Goal: Find specific fact: Find specific fact

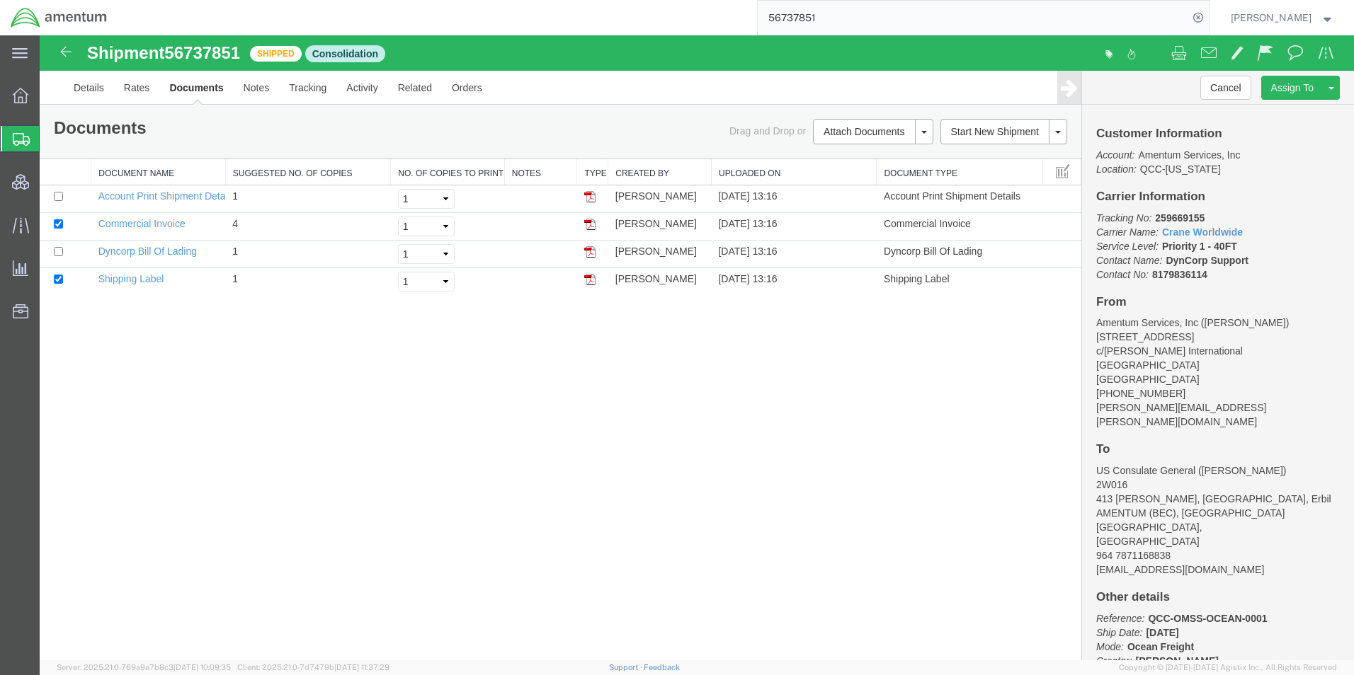
click at [825, 10] on input "56737851" at bounding box center [972, 18] width 430 height 34
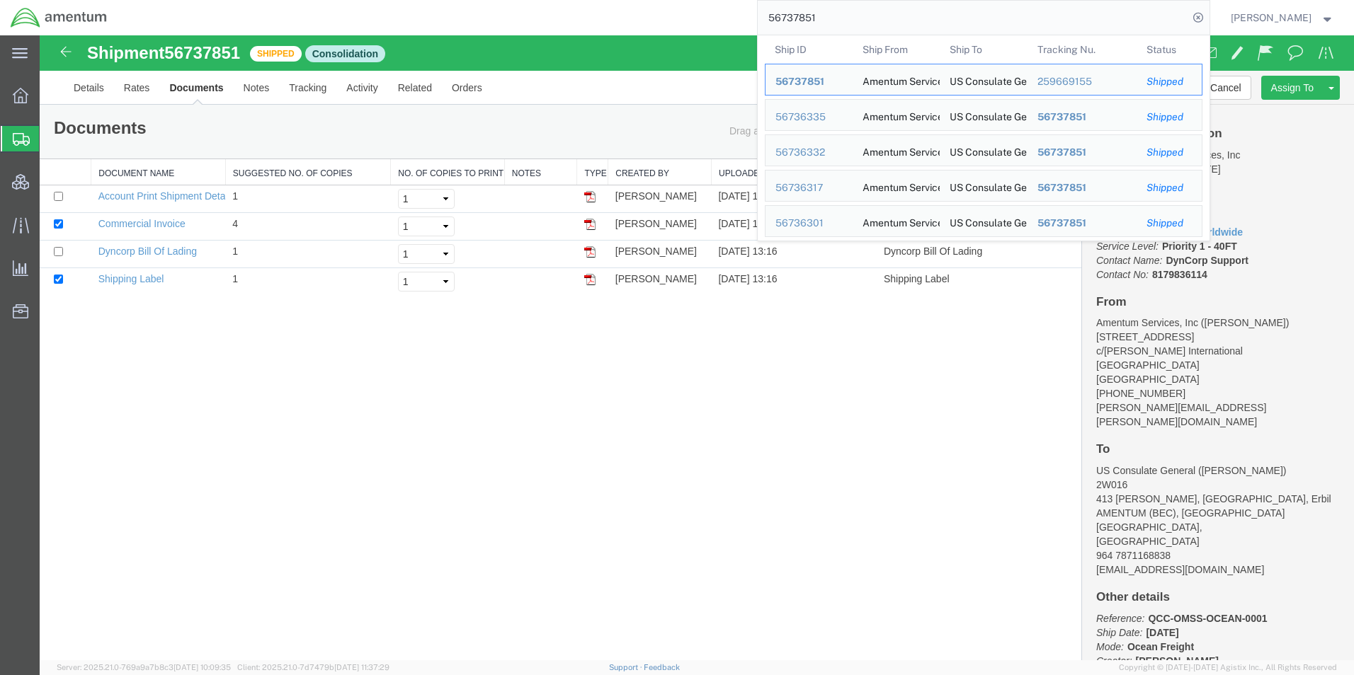
click at [825, 10] on input "56737851" at bounding box center [972, 18] width 430 height 34
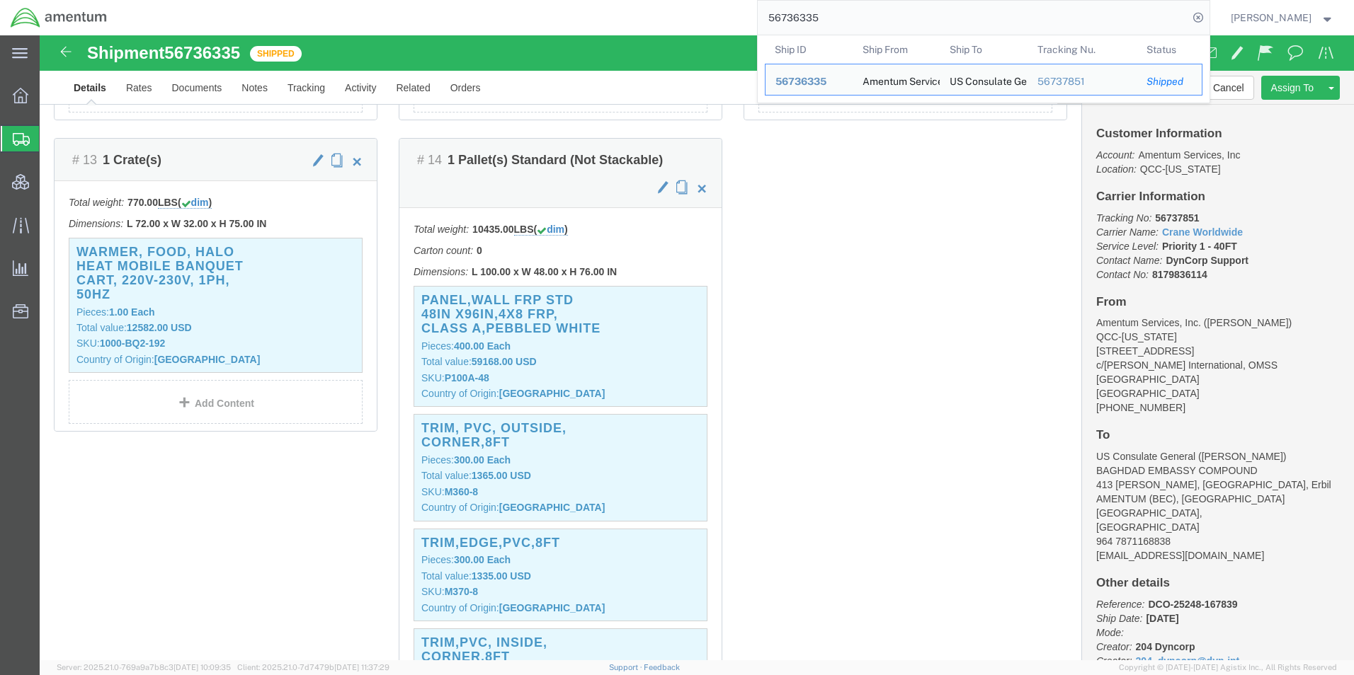
scroll to position [1487, 0]
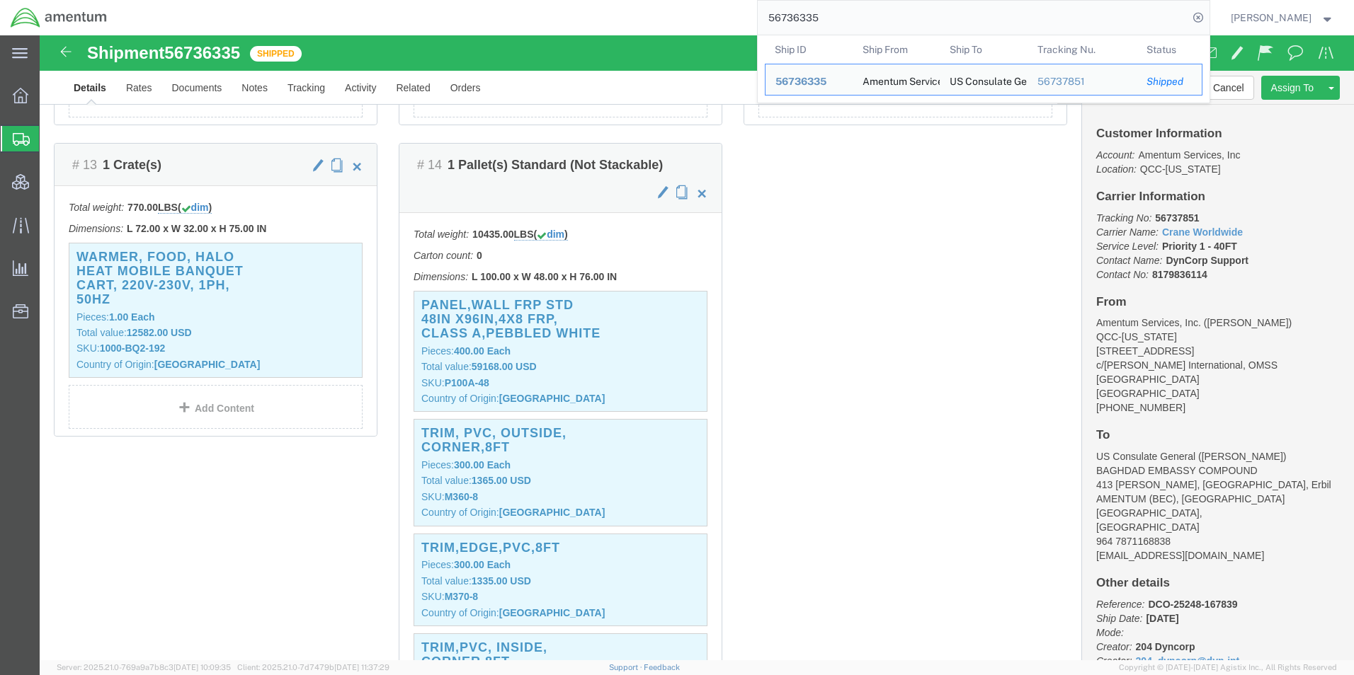
drag, startPoint x: 873, startPoint y: 13, endPoint x: 721, endPoint y: 13, distance: 151.5
click at [721, 13] on div "56736335 Ship ID Ship From Ship To Tracking Nu. Status Ship ID 56736335 Ship Fr…" at bounding box center [664, 17] width 1092 height 35
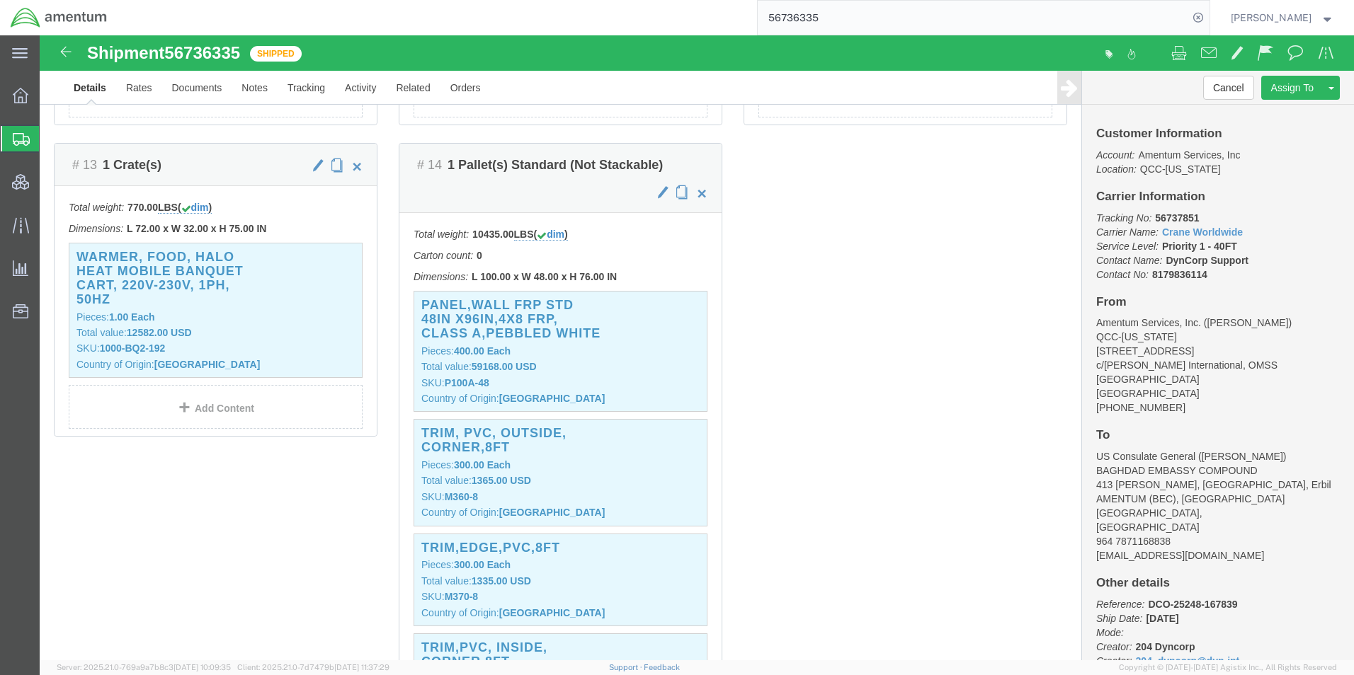
paste input "17"
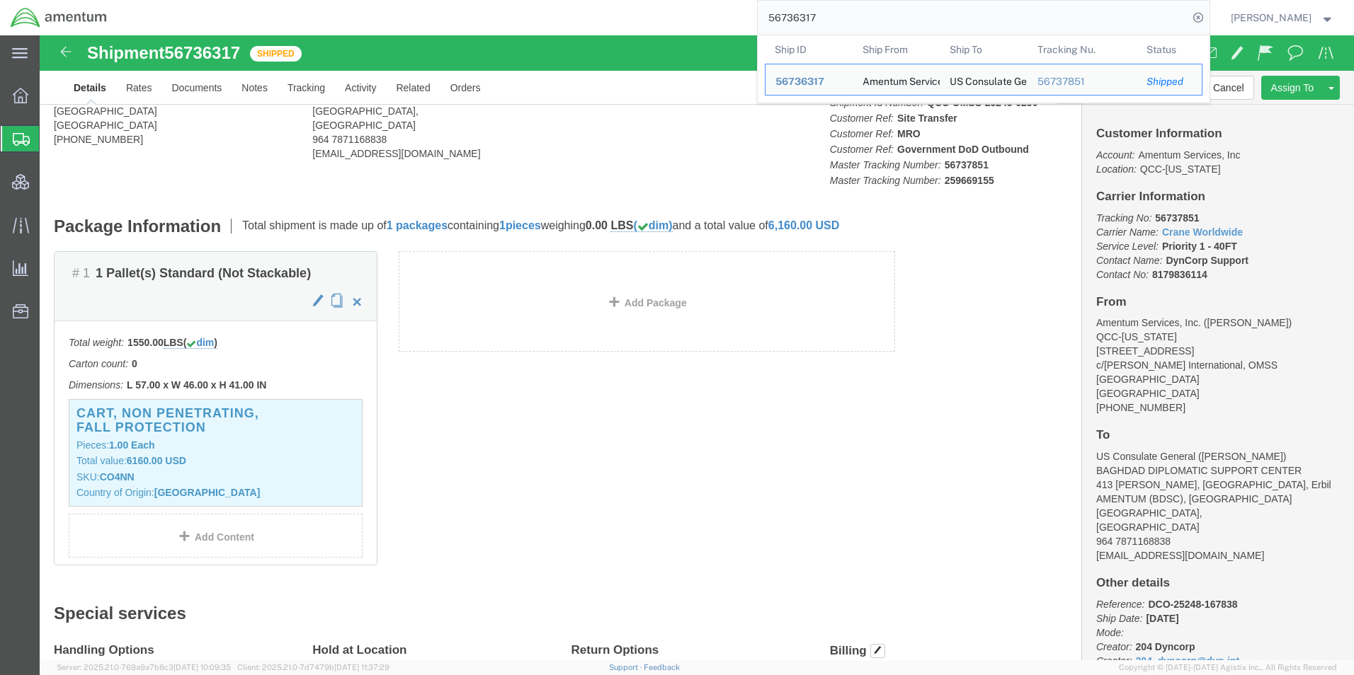
scroll to position [157, 0]
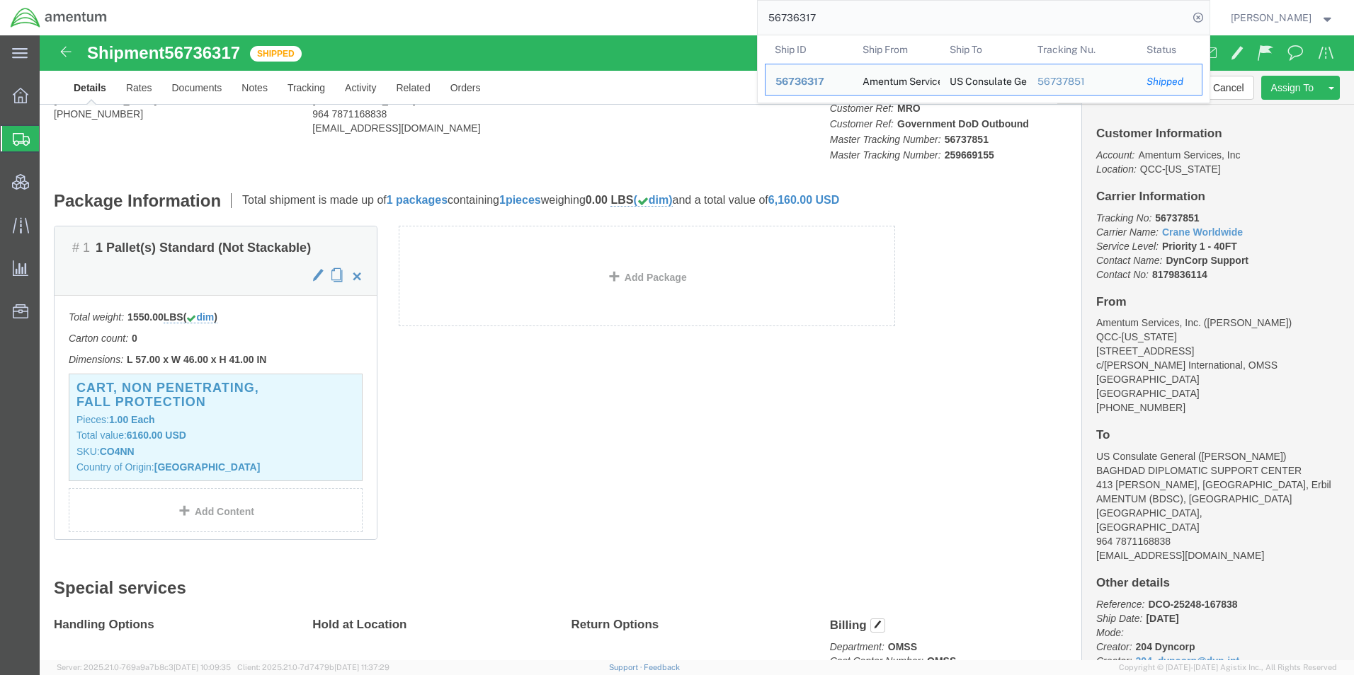
click at [804, 15] on input "56736317" at bounding box center [972, 18] width 430 height 34
paste input "01"
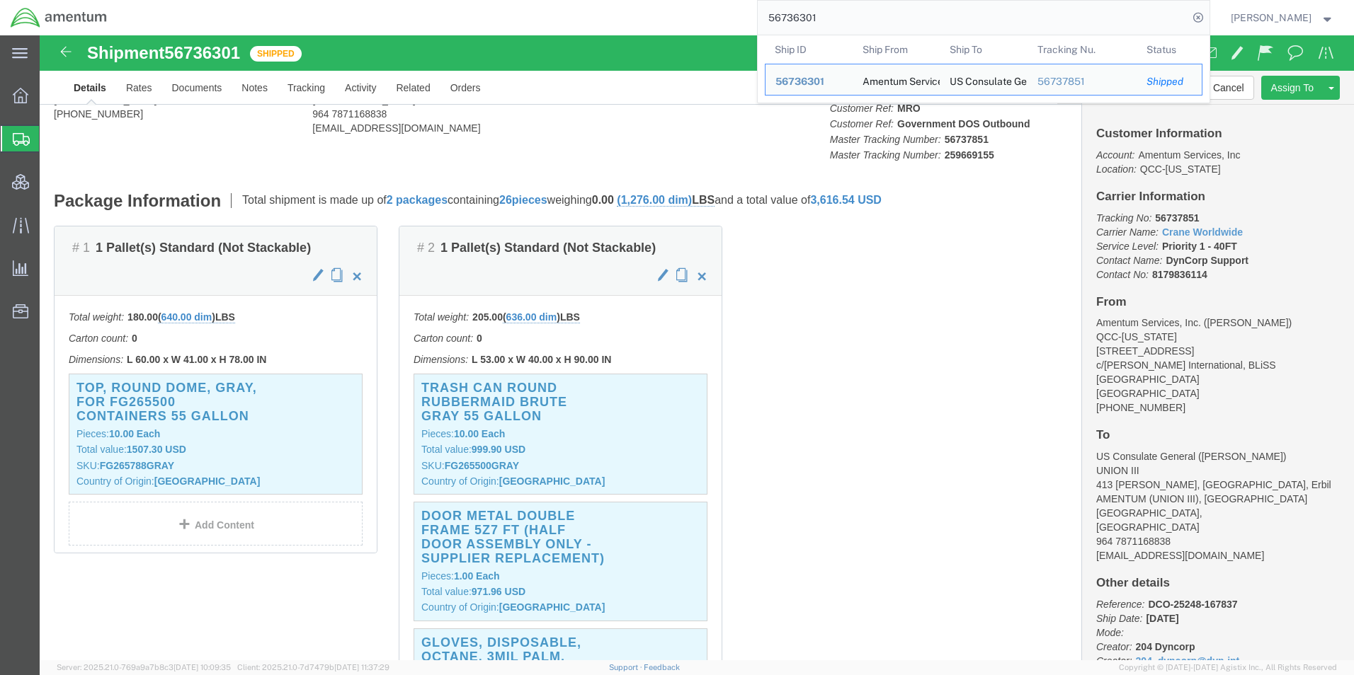
drag, startPoint x: 869, startPoint y: 25, endPoint x: 544, endPoint y: 2, distance: 325.8
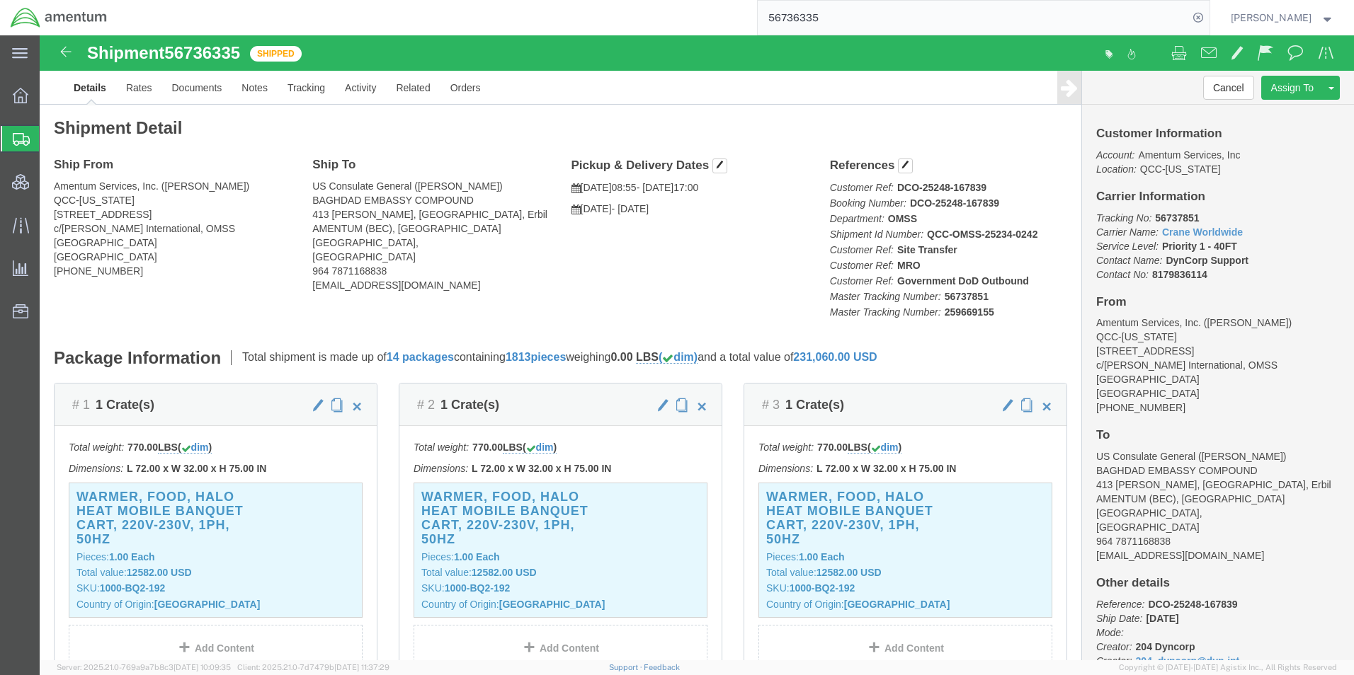
click at [799, 21] on input "56736335" at bounding box center [972, 18] width 430 height 34
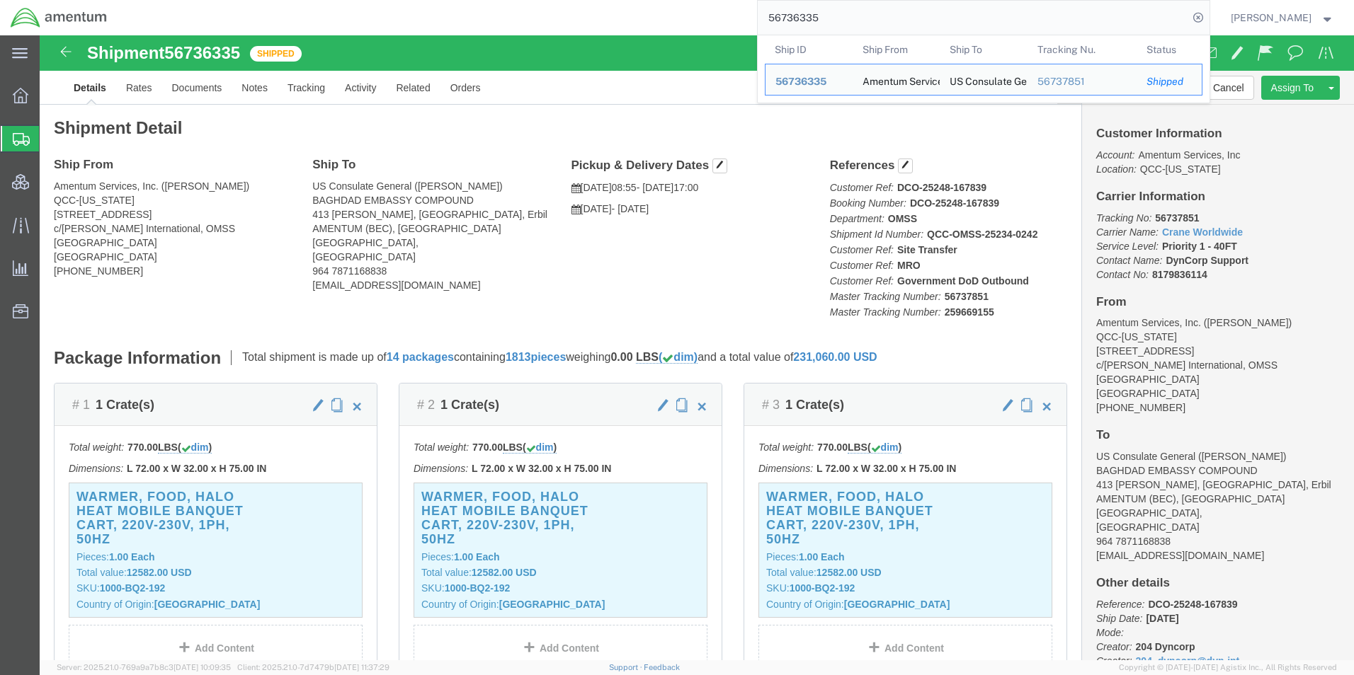
click at [799, 21] on input "56736335" at bounding box center [972, 18] width 430 height 34
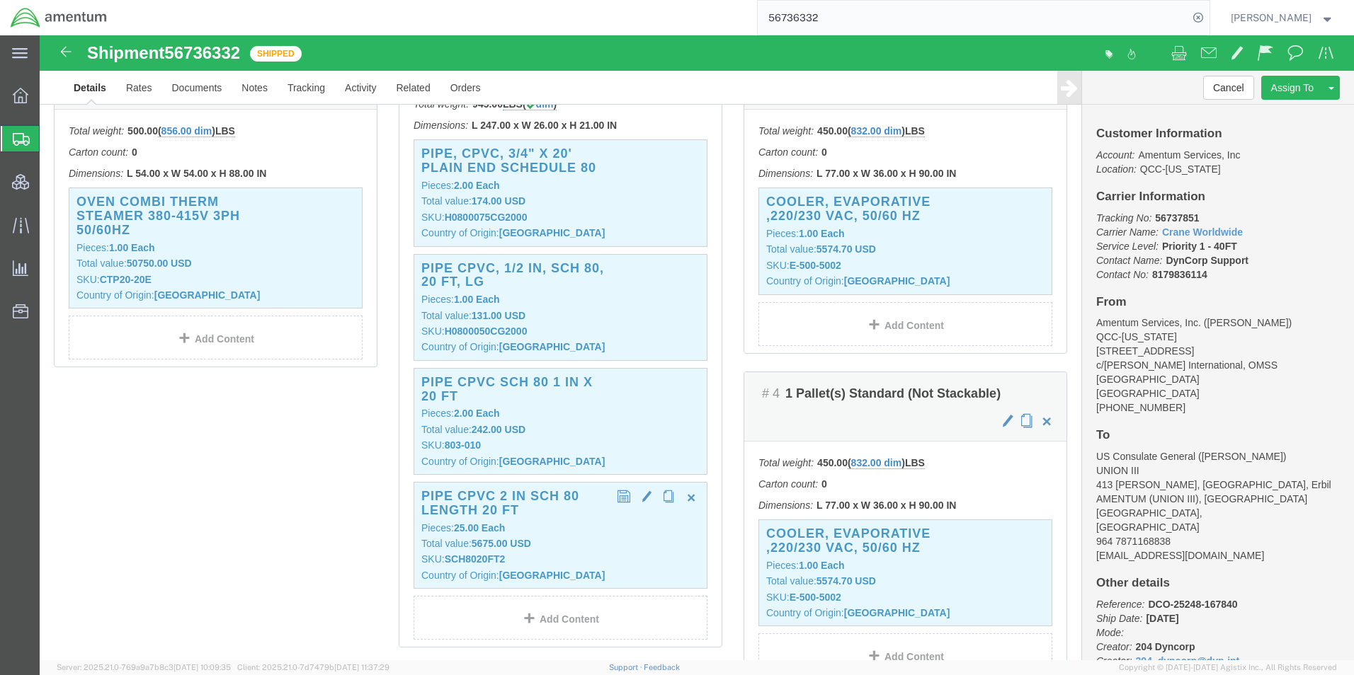
scroll to position [354, 0]
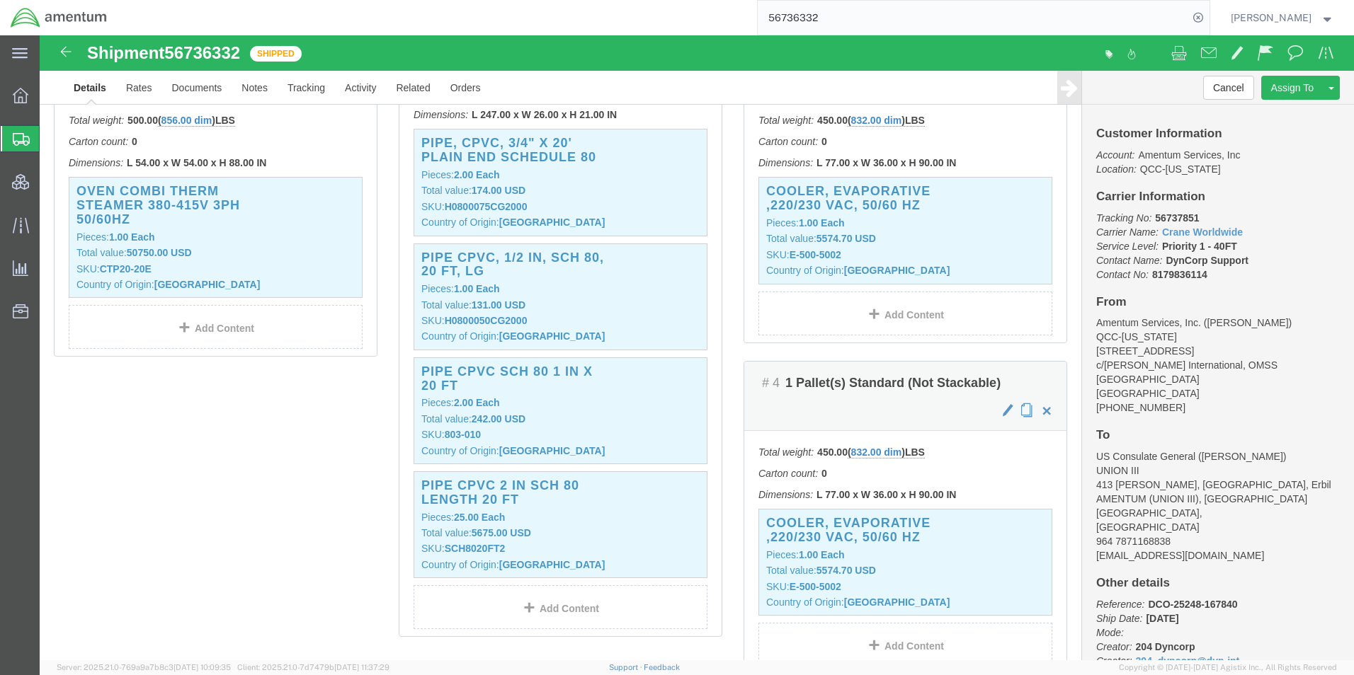
click at [833, 15] on input "56736332" at bounding box center [972, 18] width 430 height 34
type input "56736301"
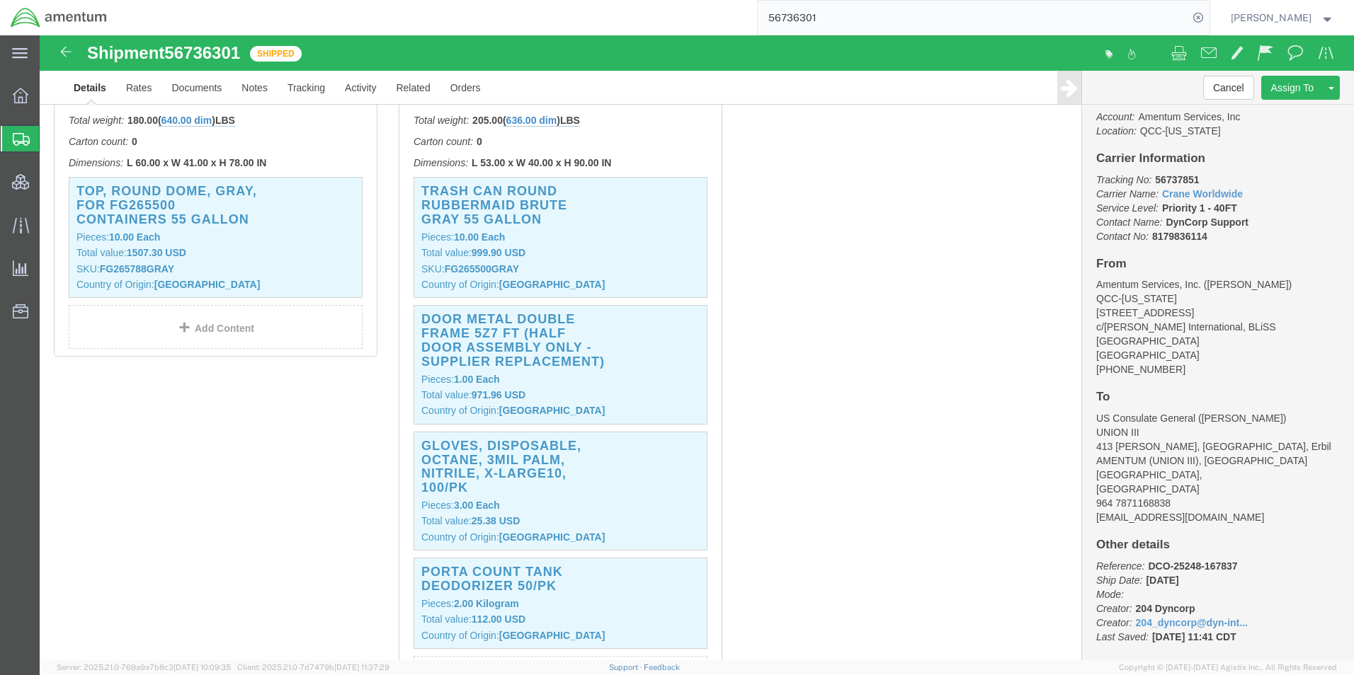
scroll to position [58, 0]
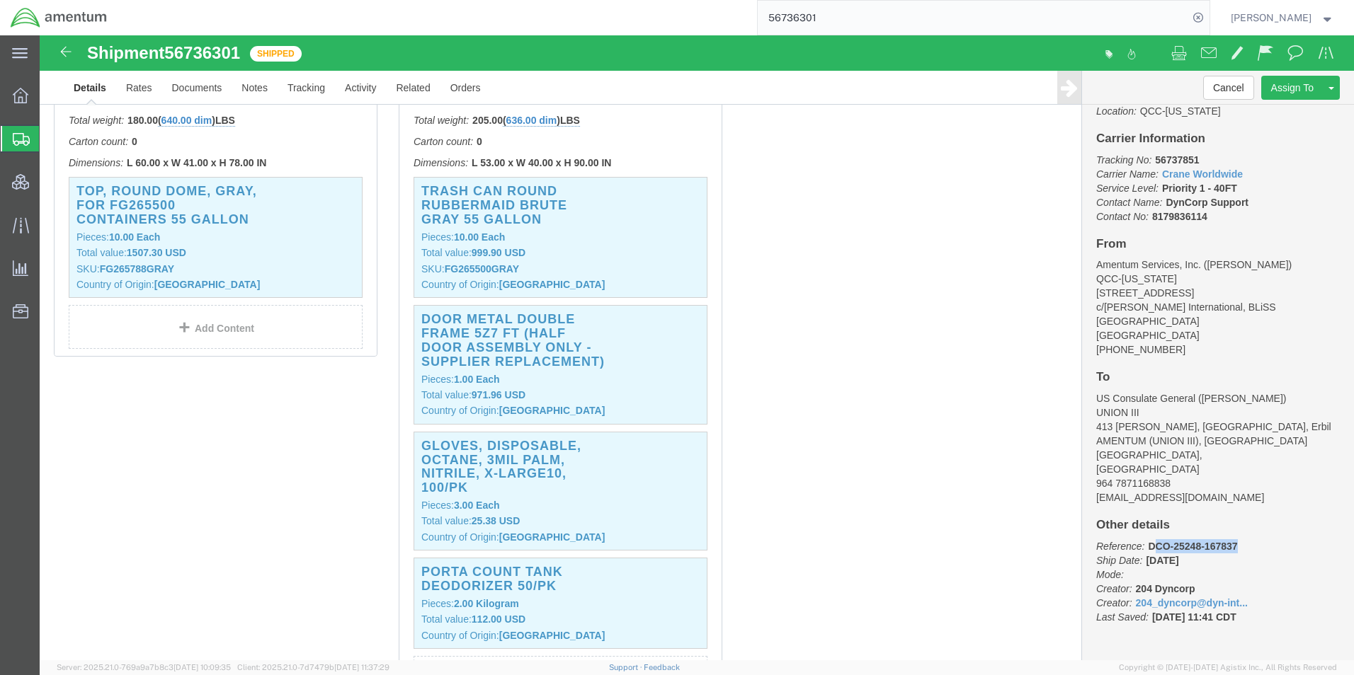
drag, startPoint x: 1189, startPoint y: 509, endPoint x: 1104, endPoint y: 512, distance: 85.0
click b "DCO-25248-167837"
drag, startPoint x: 1100, startPoint y: 511, endPoint x: 1189, endPoint y: 510, distance: 89.2
click p "Reference: DCO-25248-167837 Ship Date: [DATE] Mode: Creator: 204 Dyncorp Creato…"
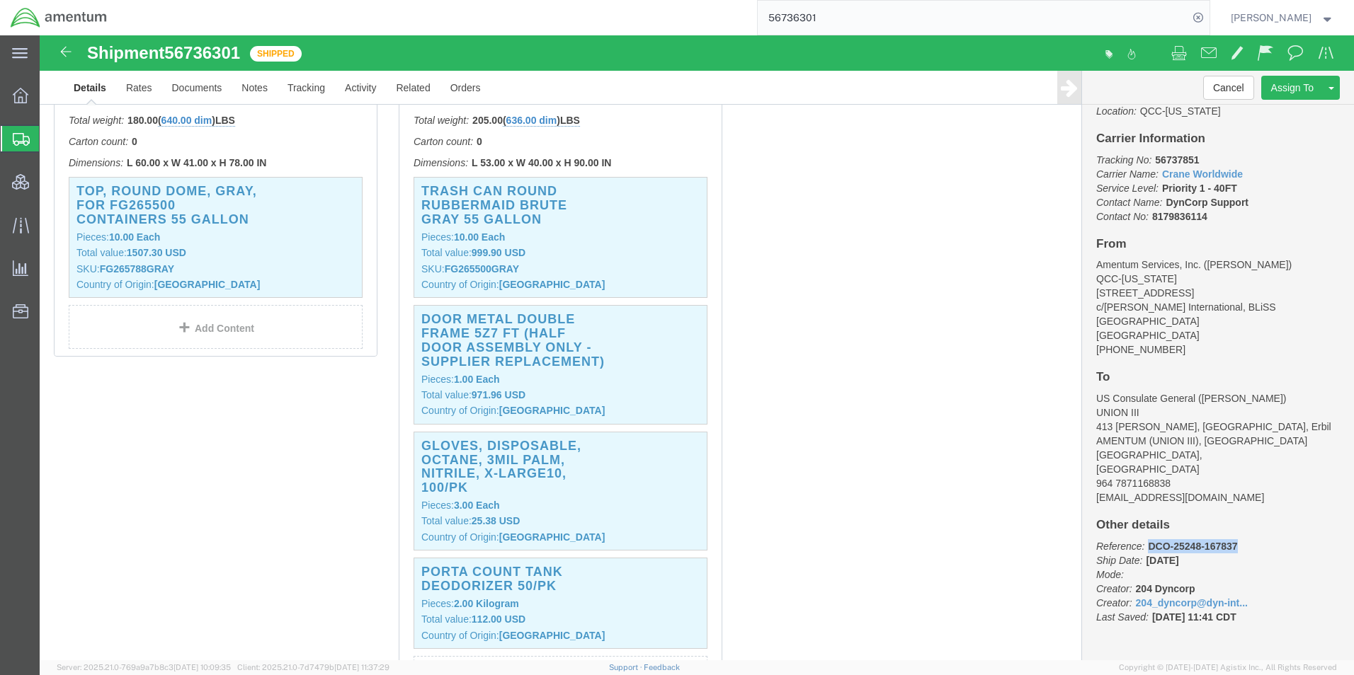
drag, startPoint x: 1189, startPoint y: 510, endPoint x: 1153, endPoint y: 516, distance: 36.5
copy b "DCO-25248-167837"
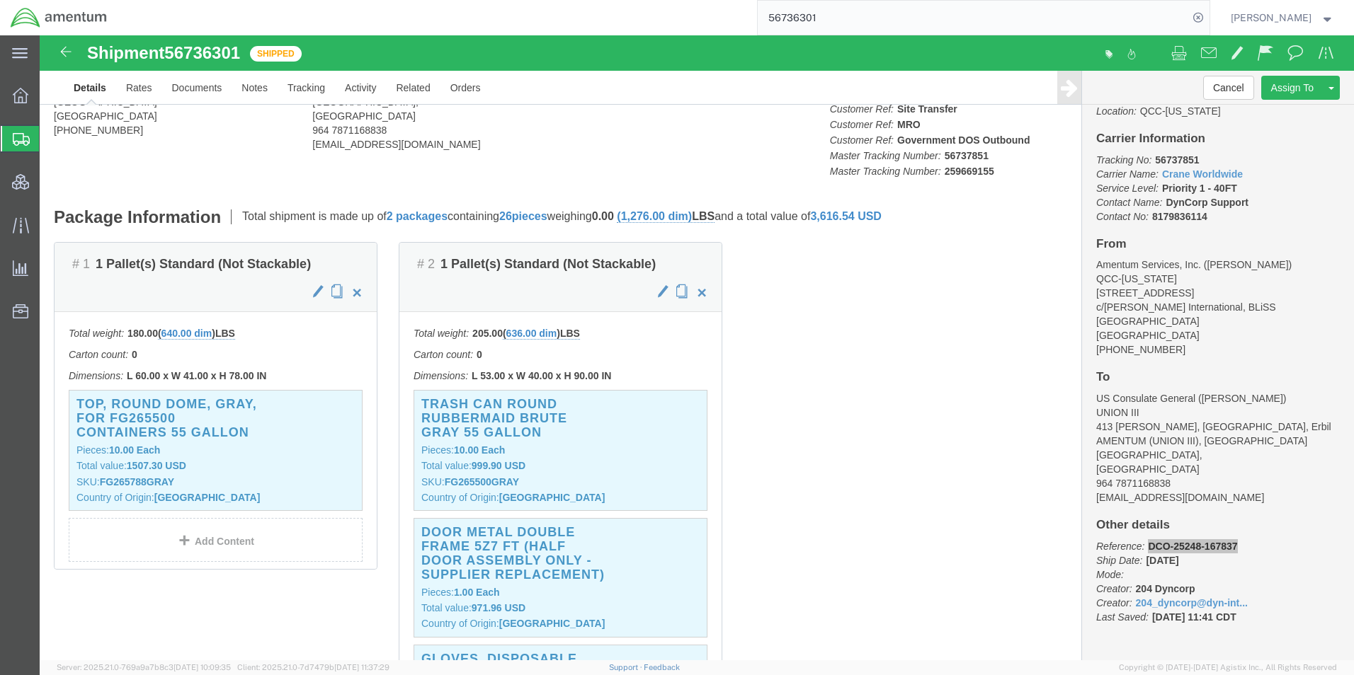
scroll to position [0, 0]
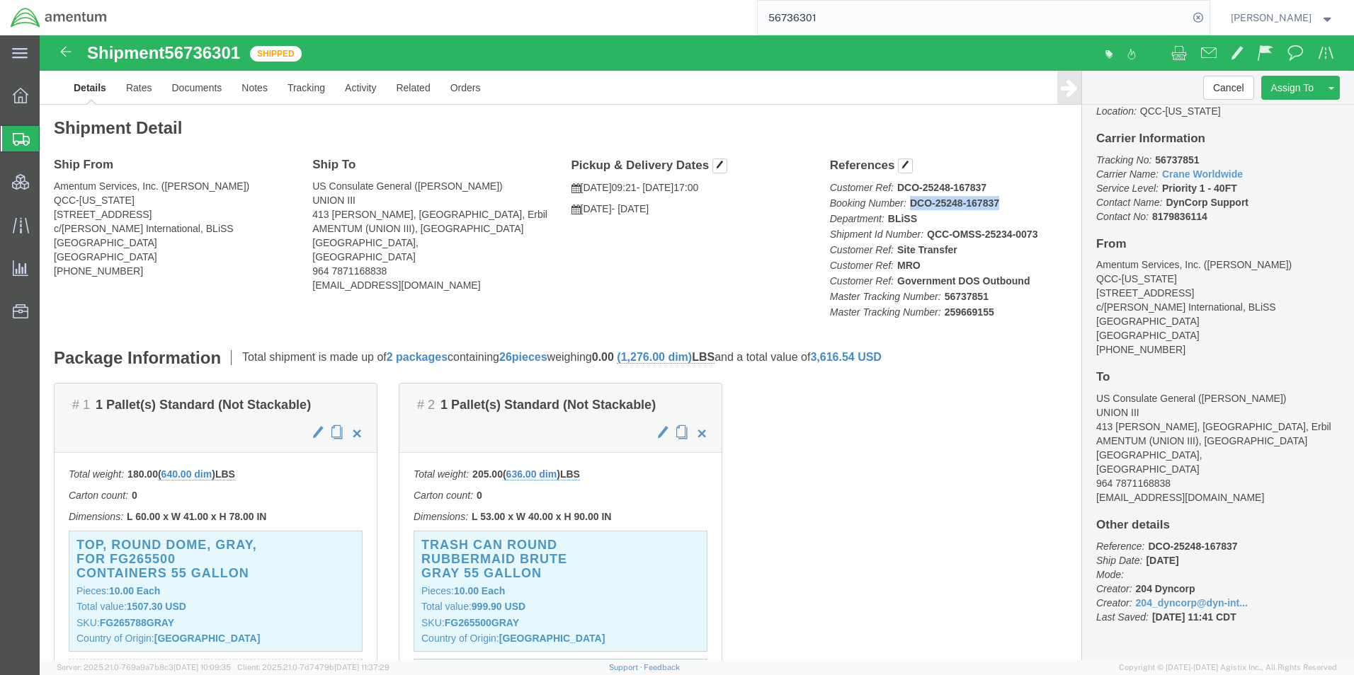
drag, startPoint x: 871, startPoint y: 166, endPoint x: 954, endPoint y: 165, distance: 83.5
click p "Customer Ref: DCO-25248-167837 Booking Number: DCO-25248-167837 Department: BLi…"
copy b "DCO-25248-167837"
